Goal: Find specific page/section: Find specific page/section

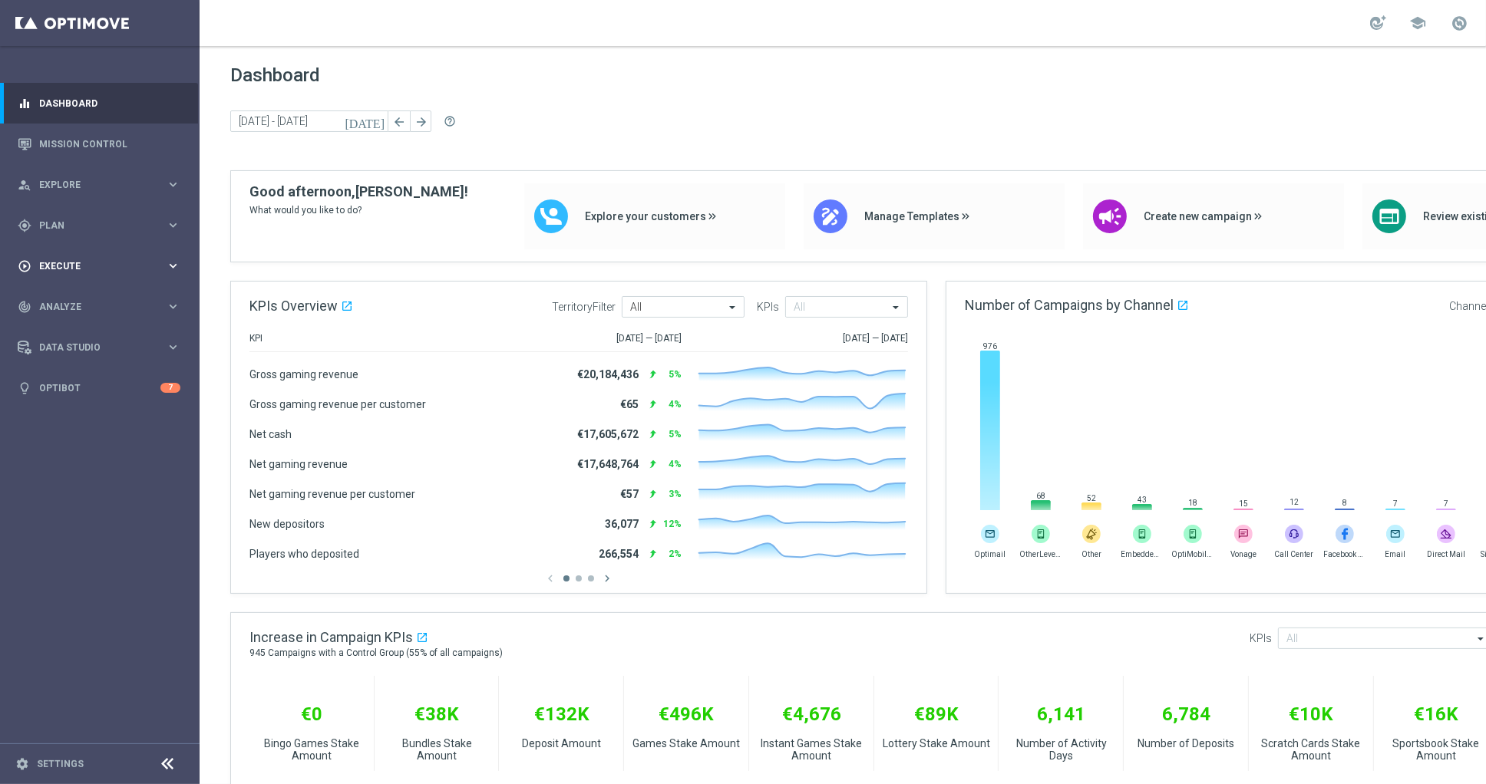
click at [32, 266] on div "play_circle_outline Execute" at bounding box center [92, 266] width 148 height 14
click at [71, 226] on span "Plan" at bounding box center [102, 225] width 127 height 9
click at [75, 251] on link "Target Groups" at bounding box center [100, 257] width 120 height 12
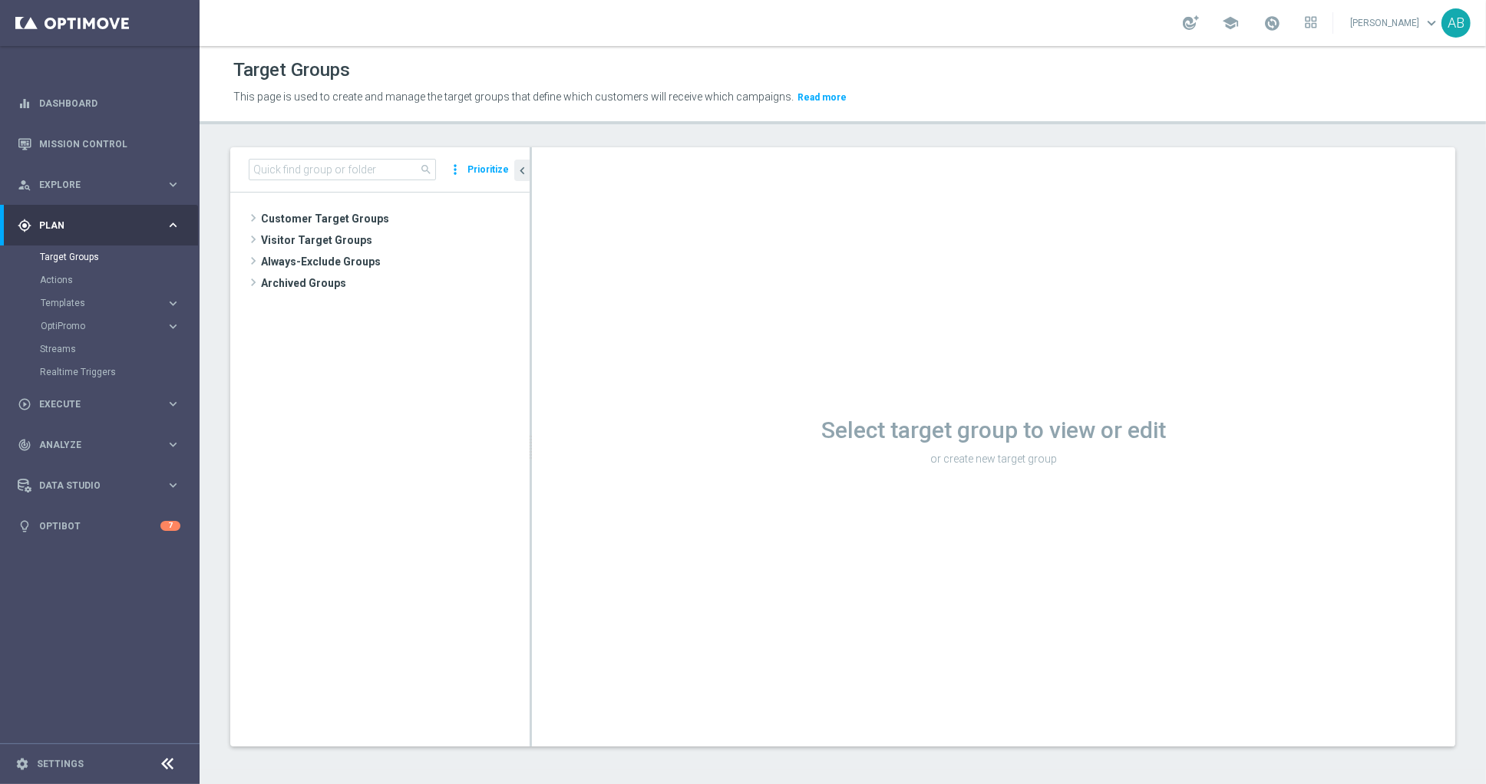
click at [312, 207] on tree-viewport "Customer Target Groups library_add create_new_folder" at bounding box center [379, 469] width 299 height 553
click at [312, 216] on span "Customer Target Groups" at bounding box center [377, 218] width 232 height 21
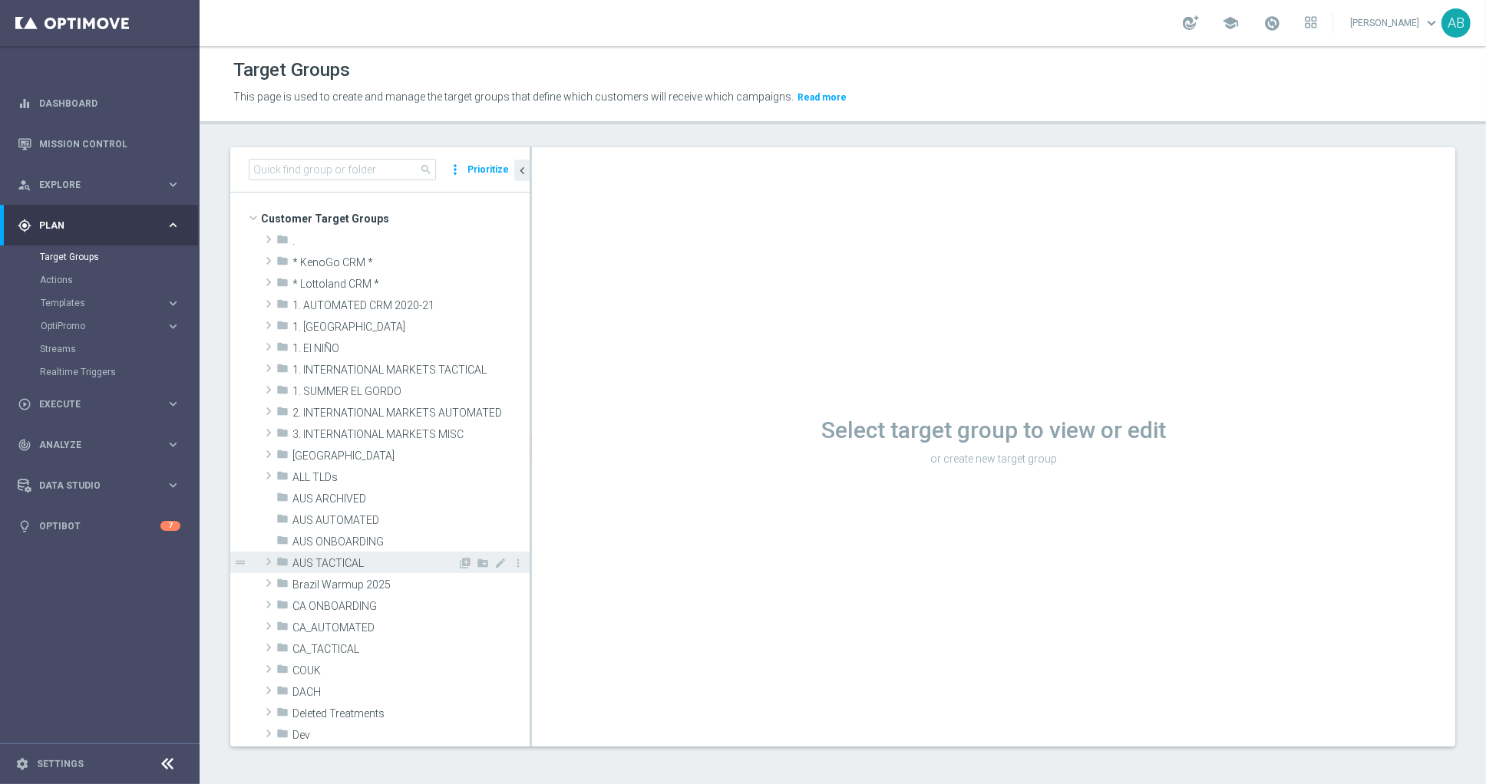
click at [361, 572] on div "folder AUS TACTICAL" at bounding box center [366, 562] width 181 height 21
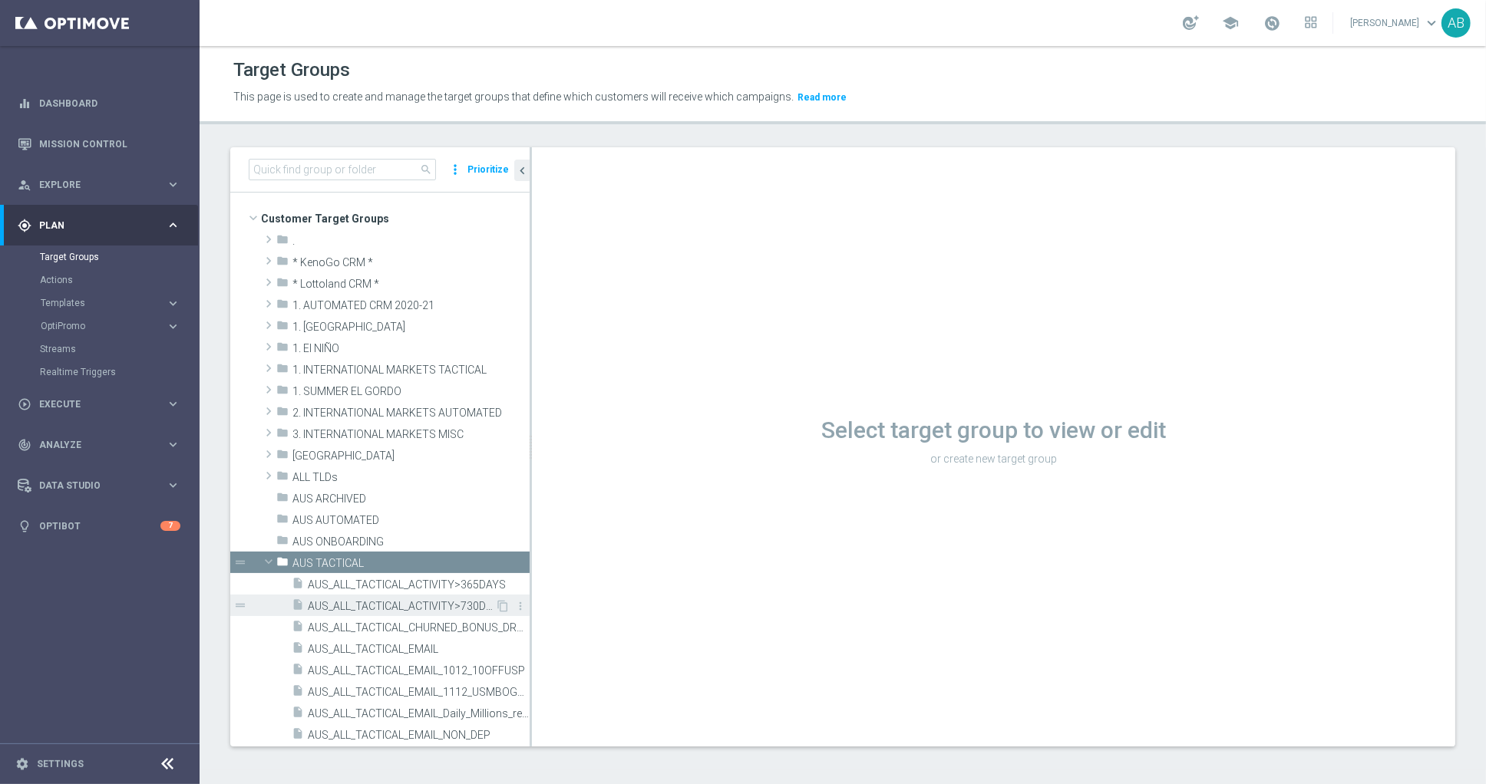
click at [365, 615] on div "insert_drive_file AUS_ALL_TACTICAL_ACTIVITY>730DAYS" at bounding box center [393, 605] width 203 height 21
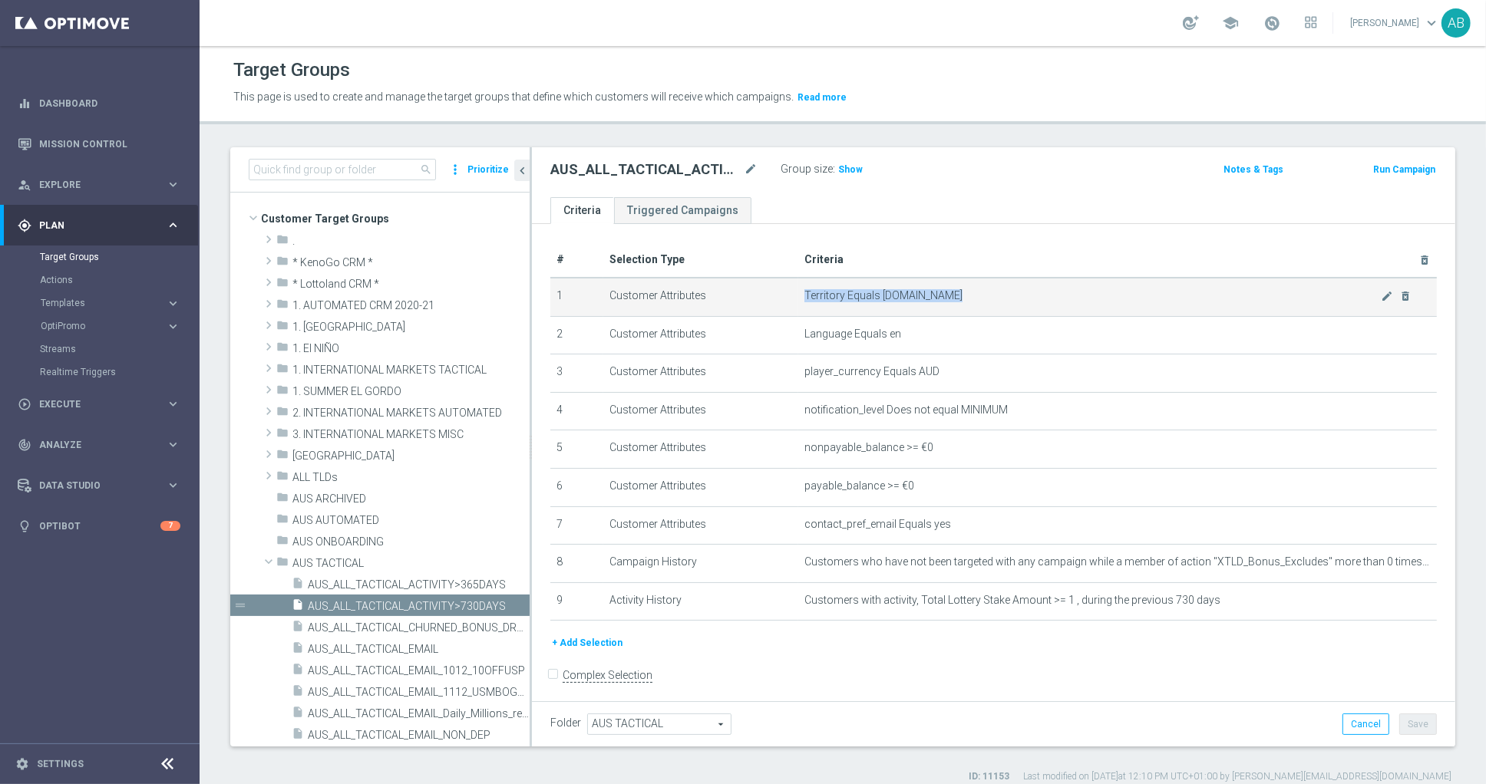
drag, startPoint x: 1007, startPoint y: 287, endPoint x: 949, endPoint y: 300, distance: 59.8
click at [949, 300] on td "Territory Equals www.lottoland.com.au mode_edit delete_forever" at bounding box center [1117, 297] width 639 height 38
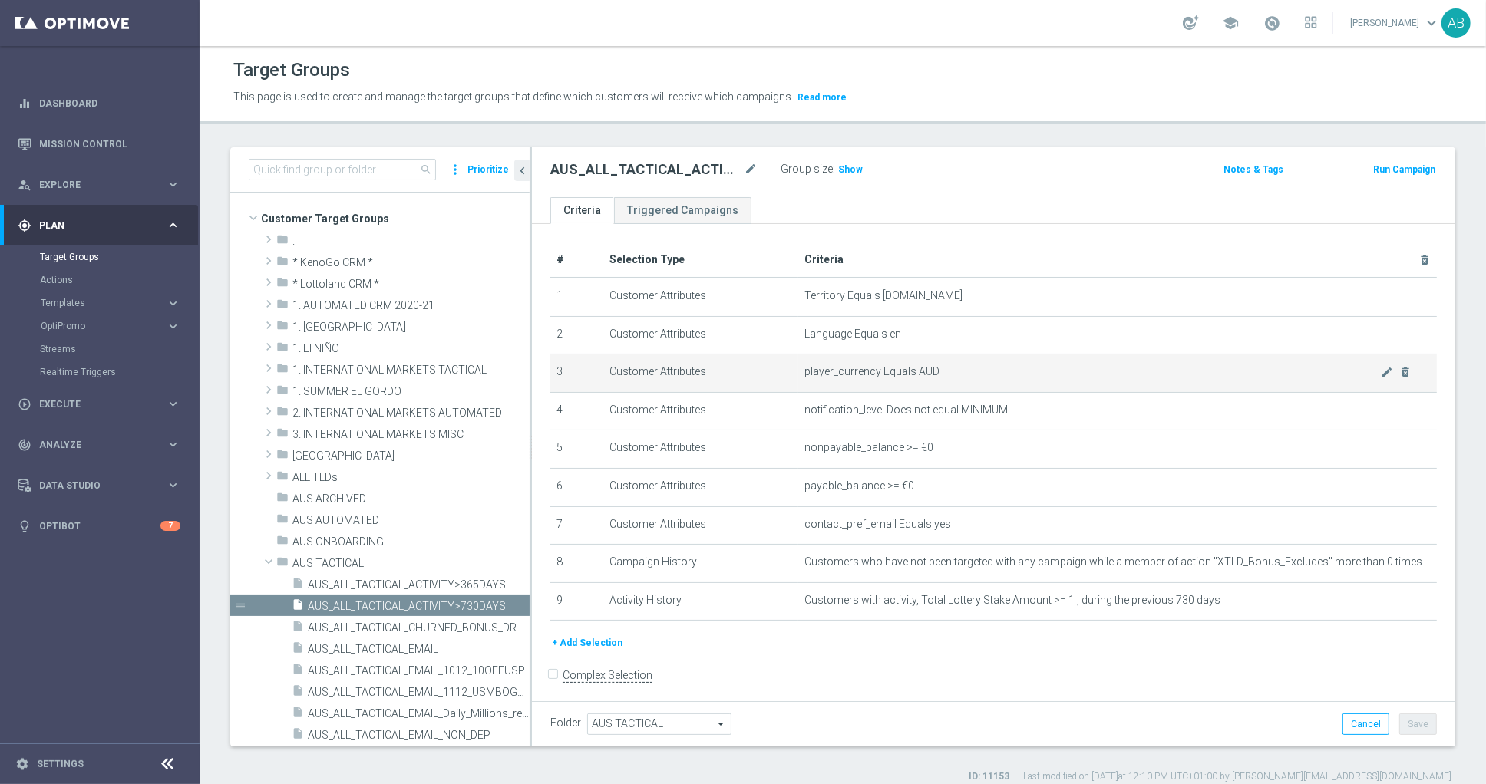
click at [577, 388] on td "3" at bounding box center [576, 374] width 53 height 38
